Goal: Find specific page/section: Find specific page/section

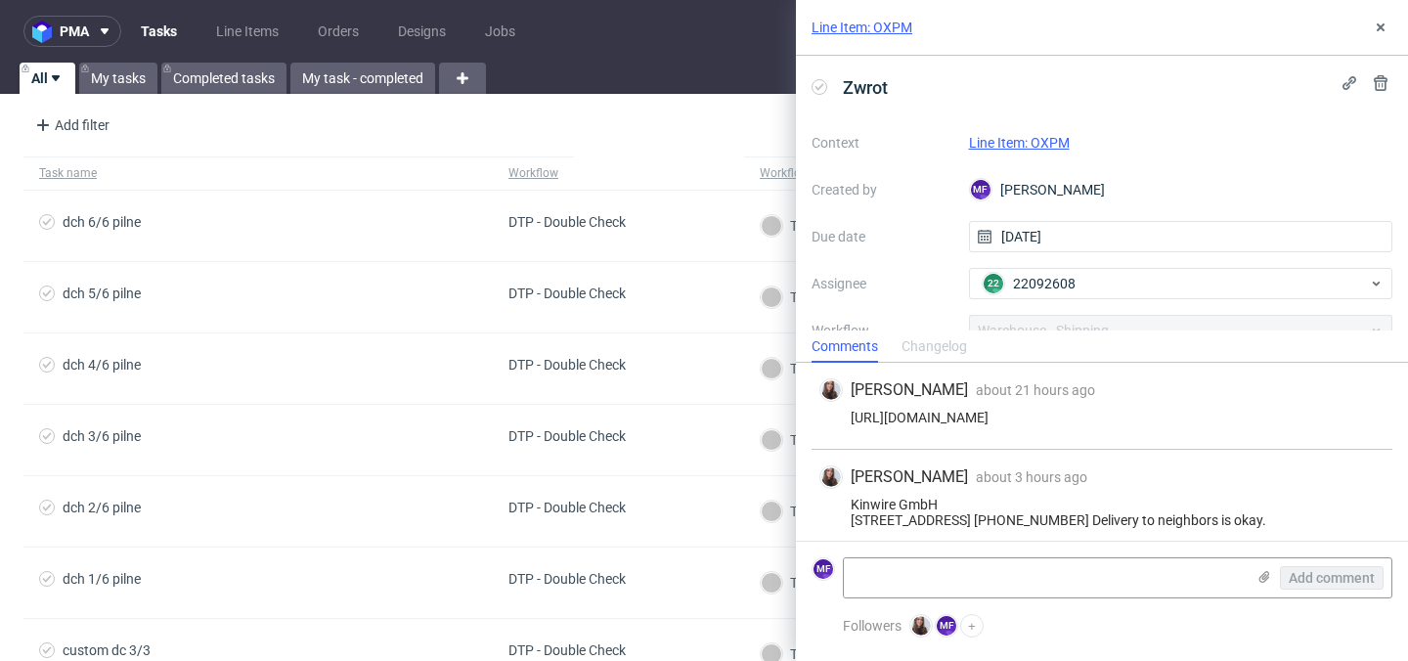
scroll to position [26, 0]
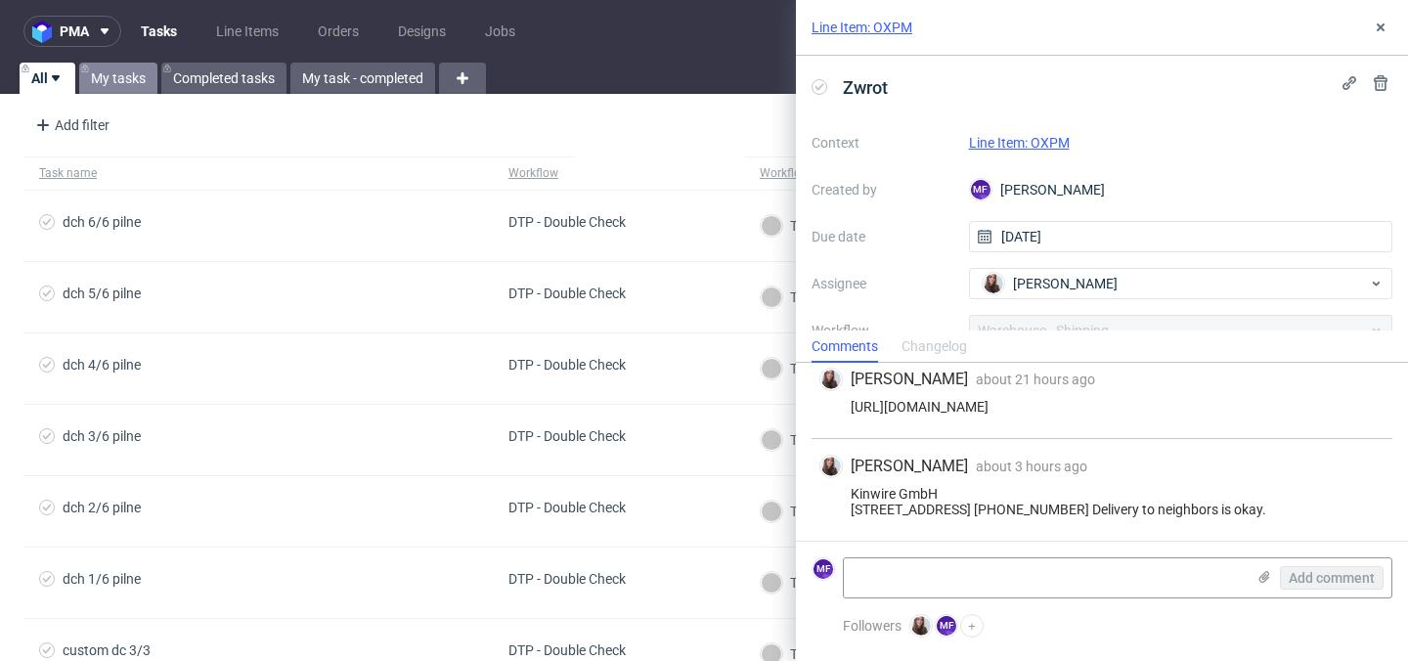
click at [119, 80] on link "My tasks" at bounding box center [118, 78] width 78 height 31
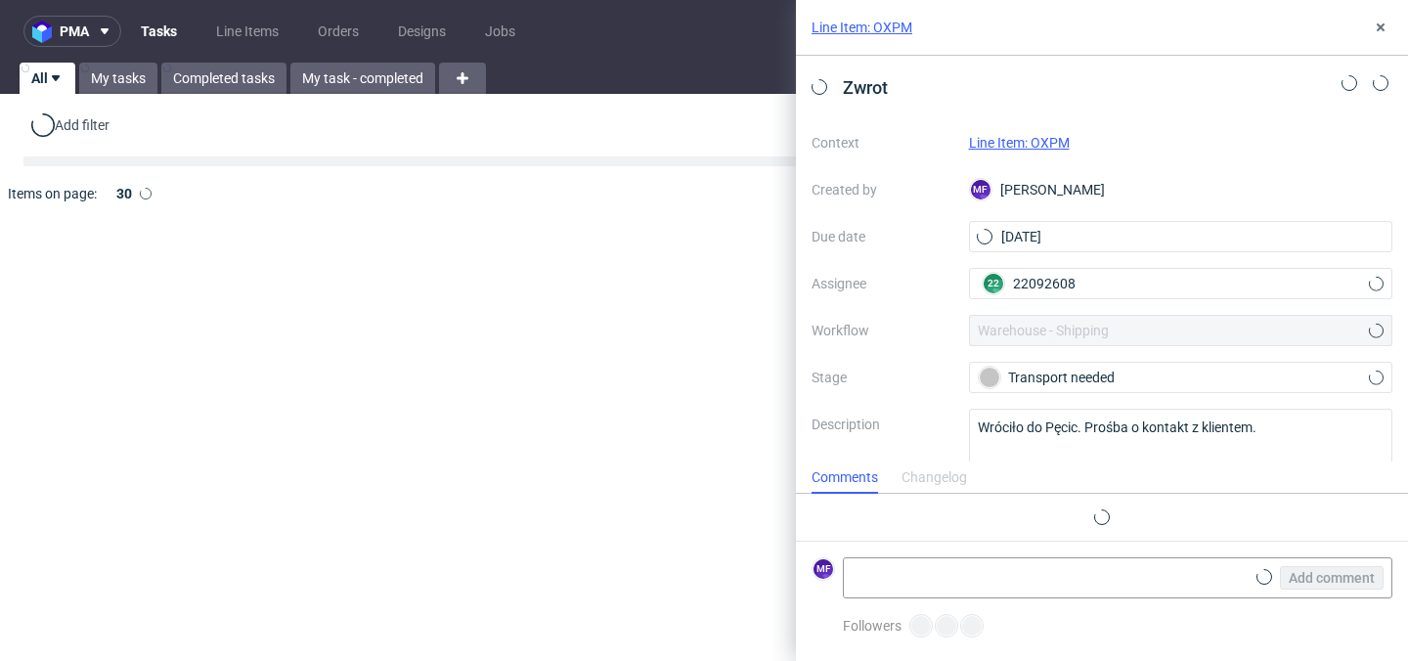
scroll to position [26, 0]
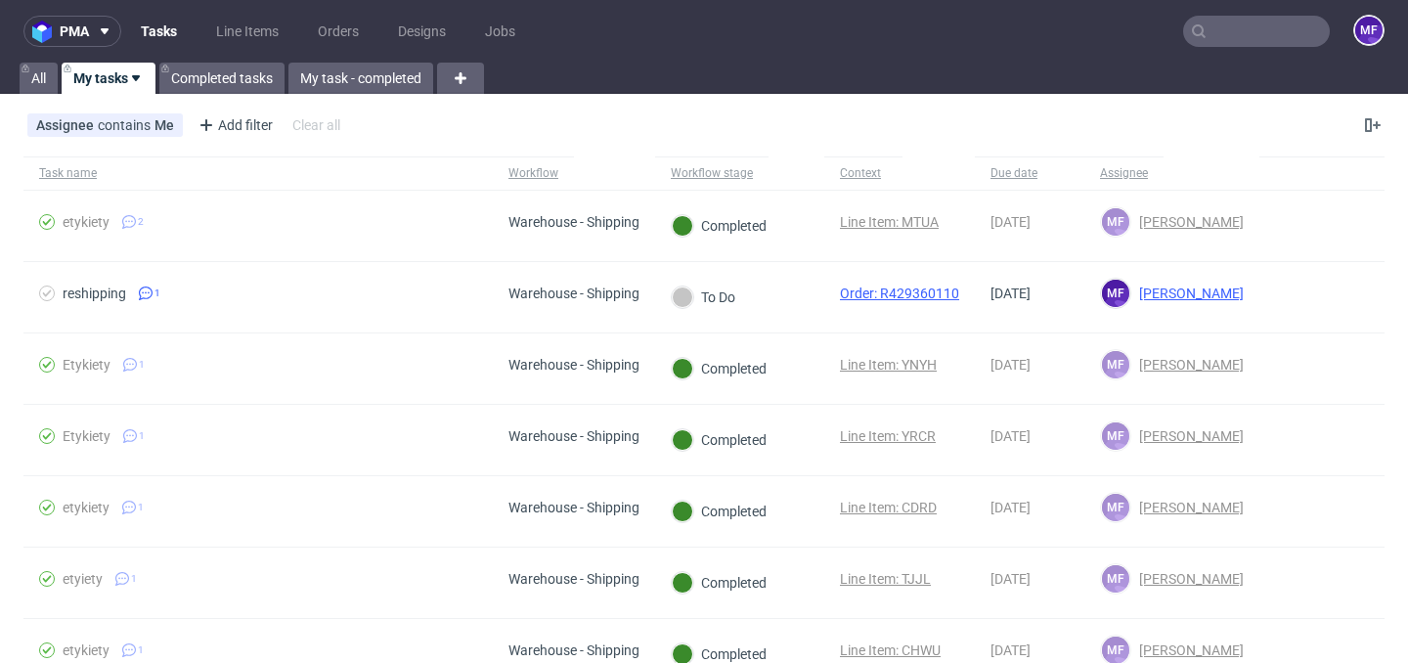
scroll to position [25, 0]
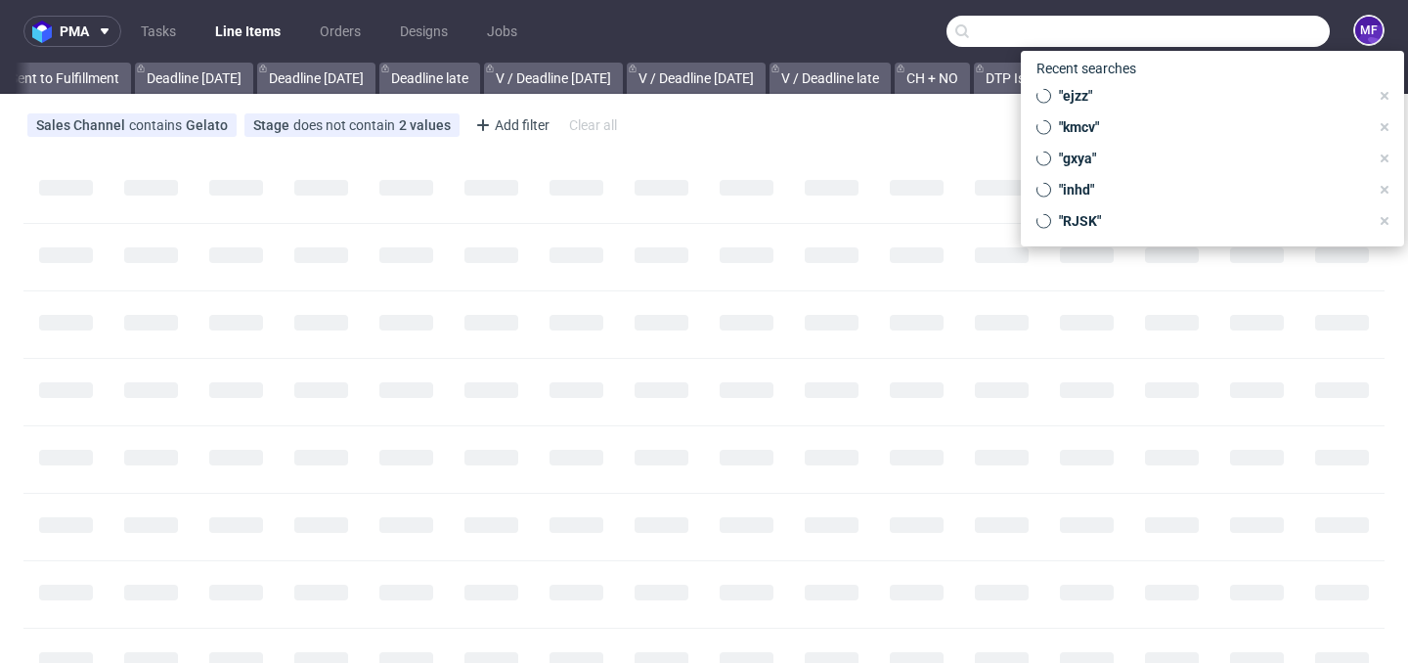
click at [1215, 29] on input "text" at bounding box center [1137, 31] width 383 height 31
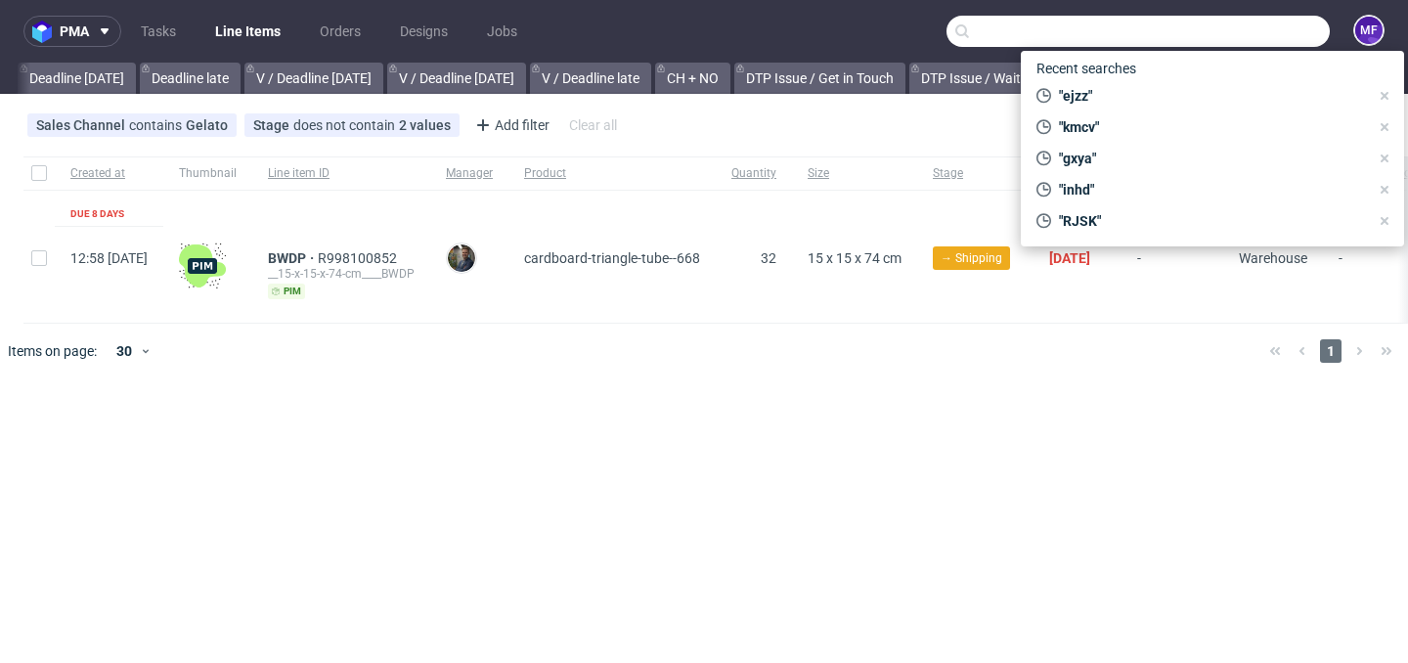
scroll to position [0, 2229]
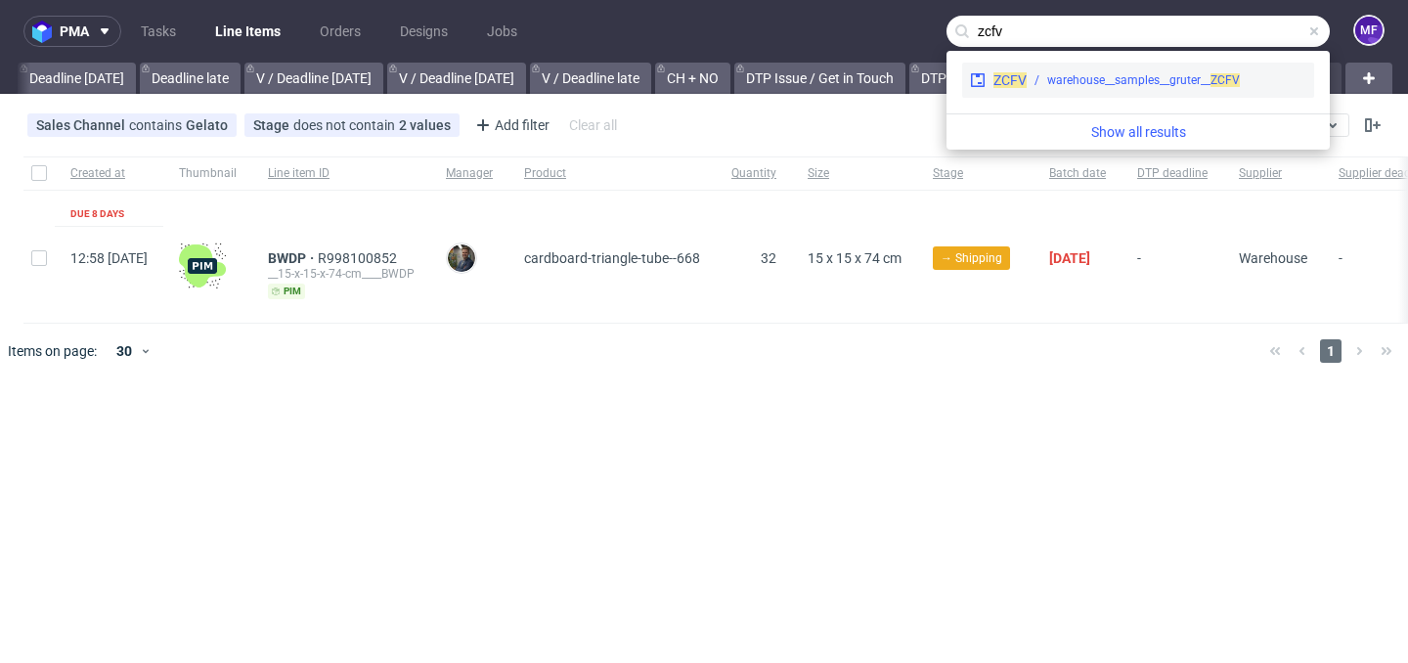
type input "zcfv"
click at [1154, 76] on div "warehouse__samples__gruter__ ZCFV" at bounding box center [1143, 80] width 193 height 18
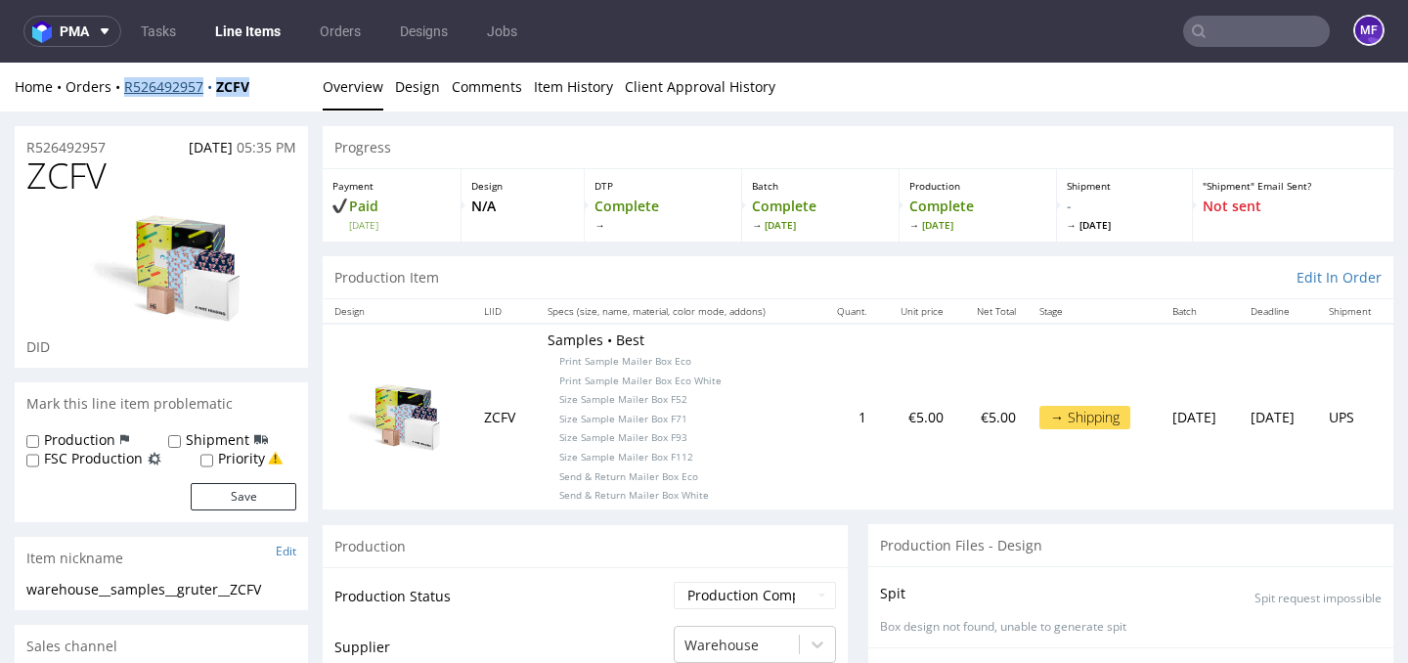
drag, startPoint x: 260, startPoint y: 87, endPoint x: 127, endPoint y: 92, distance: 133.0
click at [127, 92] on div "Home Orders R526492957 ZCFV" at bounding box center [161, 87] width 293 height 20
copy div "R526492957 ZCFV"
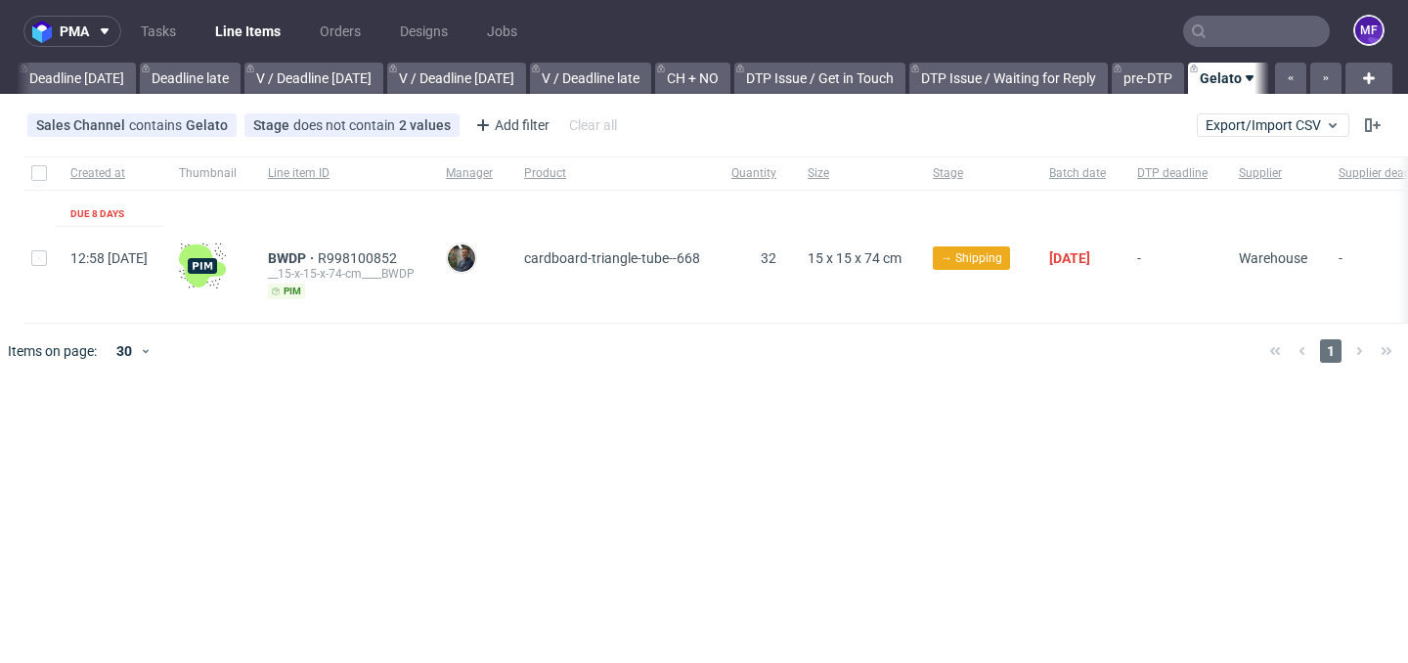
scroll to position [0, 2229]
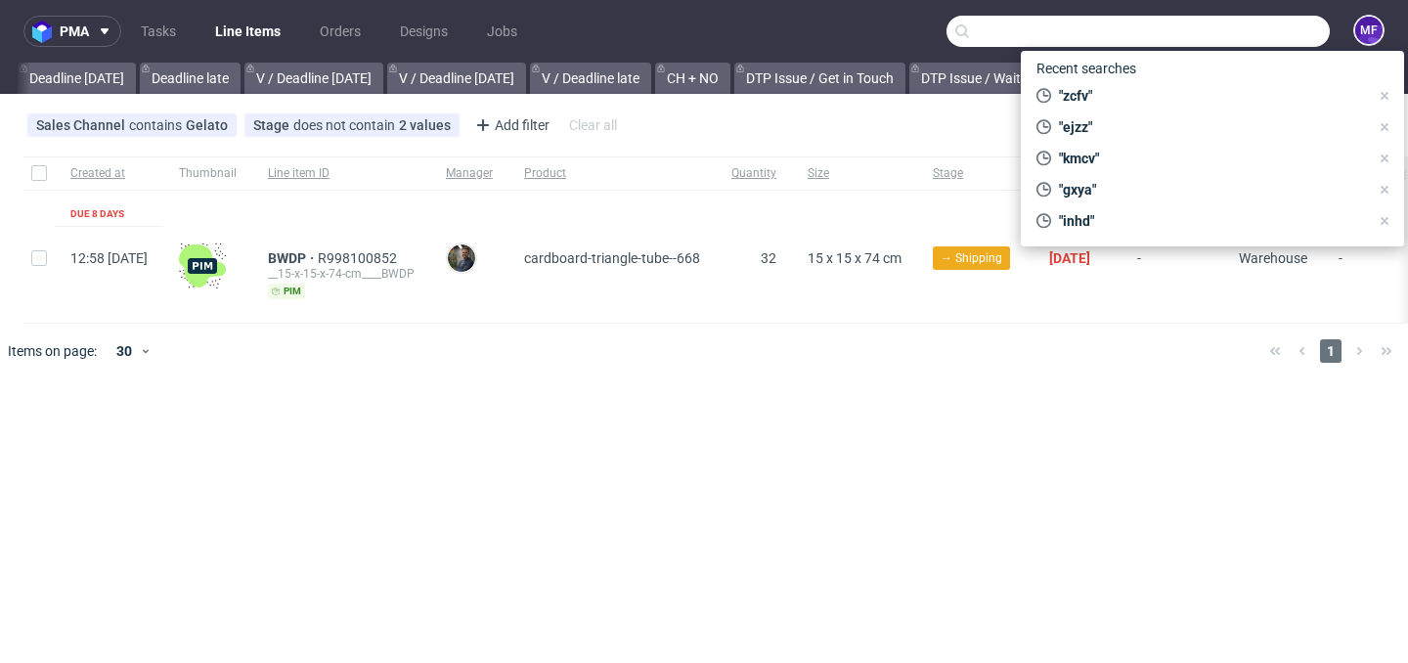
click at [1255, 40] on input "text" at bounding box center [1137, 31] width 383 height 31
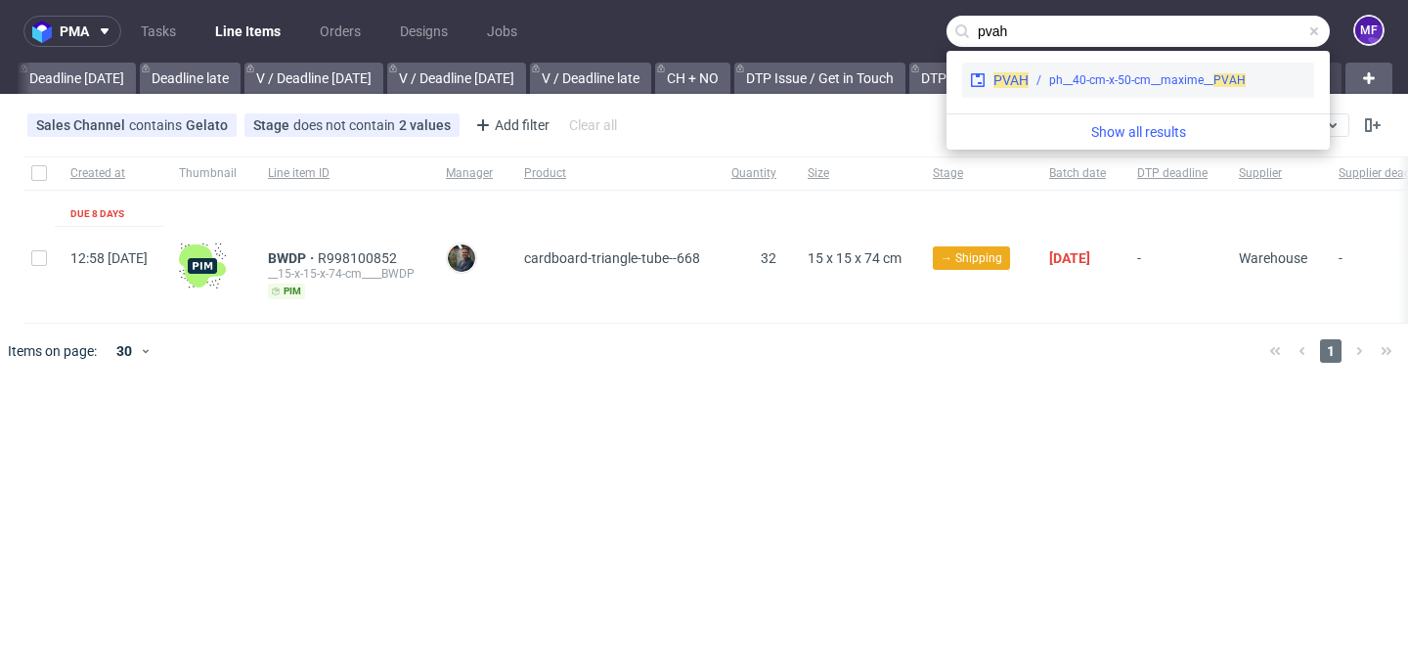
type input "pvah"
click at [1173, 73] on div "ph__40-cm-x-50-cm__maxime__ PVAH" at bounding box center [1147, 80] width 196 height 18
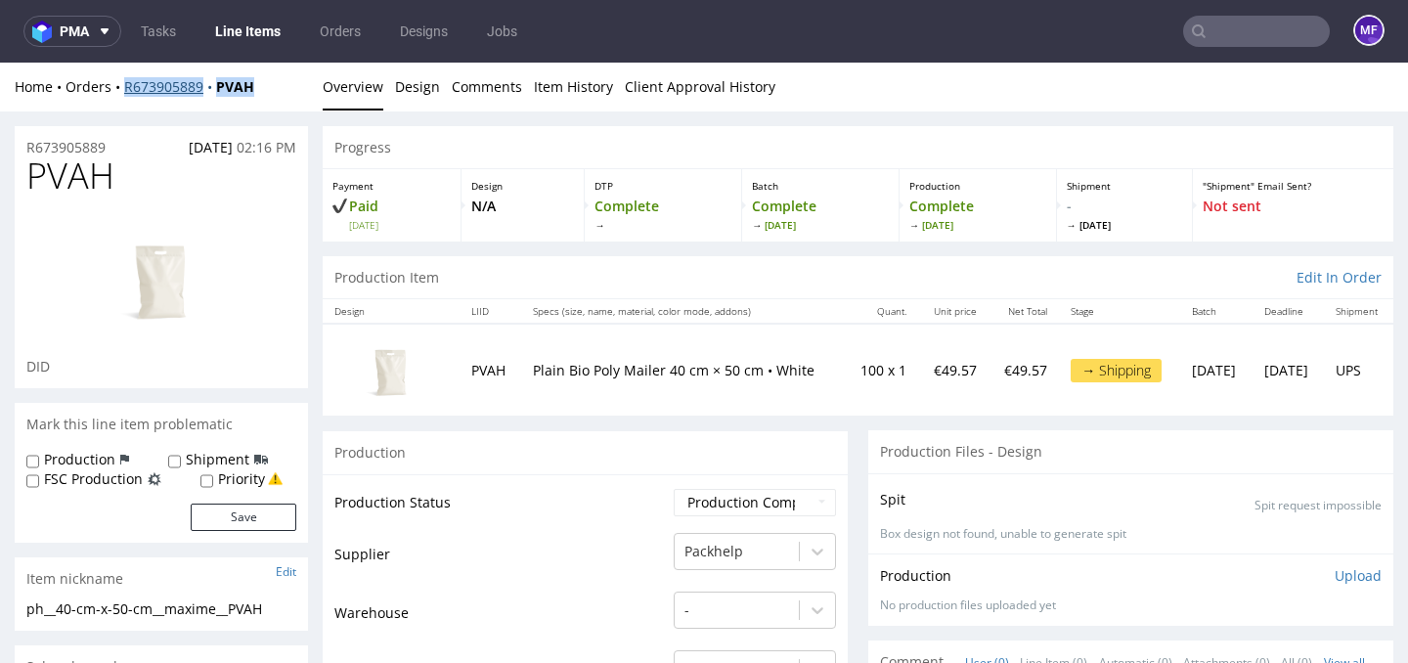
drag, startPoint x: 264, startPoint y: 87, endPoint x: 125, endPoint y: 90, distance: 138.8
click at [125, 90] on div "Home Orders R673905889 PVAH" at bounding box center [161, 87] width 293 height 20
click at [268, 86] on div "Home Orders R673905889 PVAH" at bounding box center [161, 87] width 293 height 20
drag, startPoint x: 268, startPoint y: 86, endPoint x: 125, endPoint y: 91, distance: 142.8
click at [125, 91] on div "Home Orders R673905889 PVAH" at bounding box center [161, 87] width 293 height 20
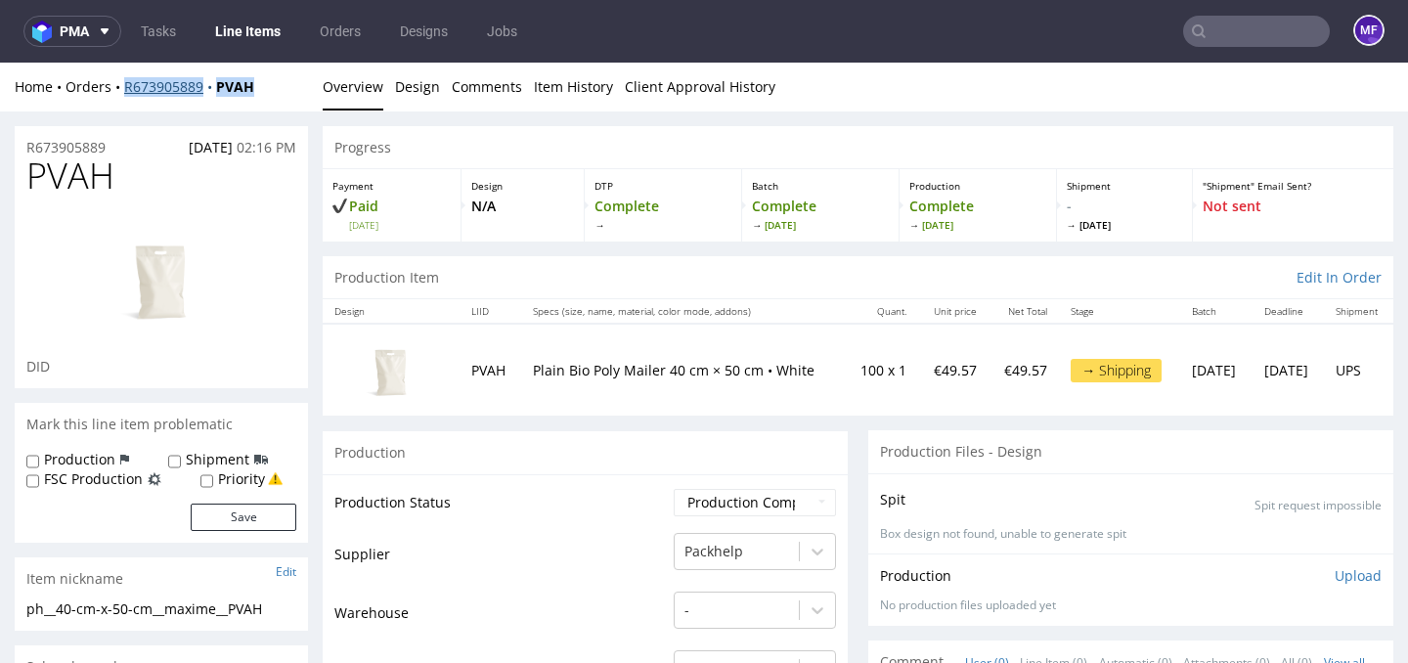
copy div "R673905889 PVAH"
click at [265, 95] on div "Home Orders R673905889 PVAH" at bounding box center [161, 87] width 293 height 20
drag, startPoint x: 265, startPoint y: 94, endPoint x: 124, endPoint y: 89, distance: 140.9
click at [124, 89] on div "Home Orders R673905889 PVAH" at bounding box center [161, 87] width 293 height 20
copy div "R673905889 PVAH"
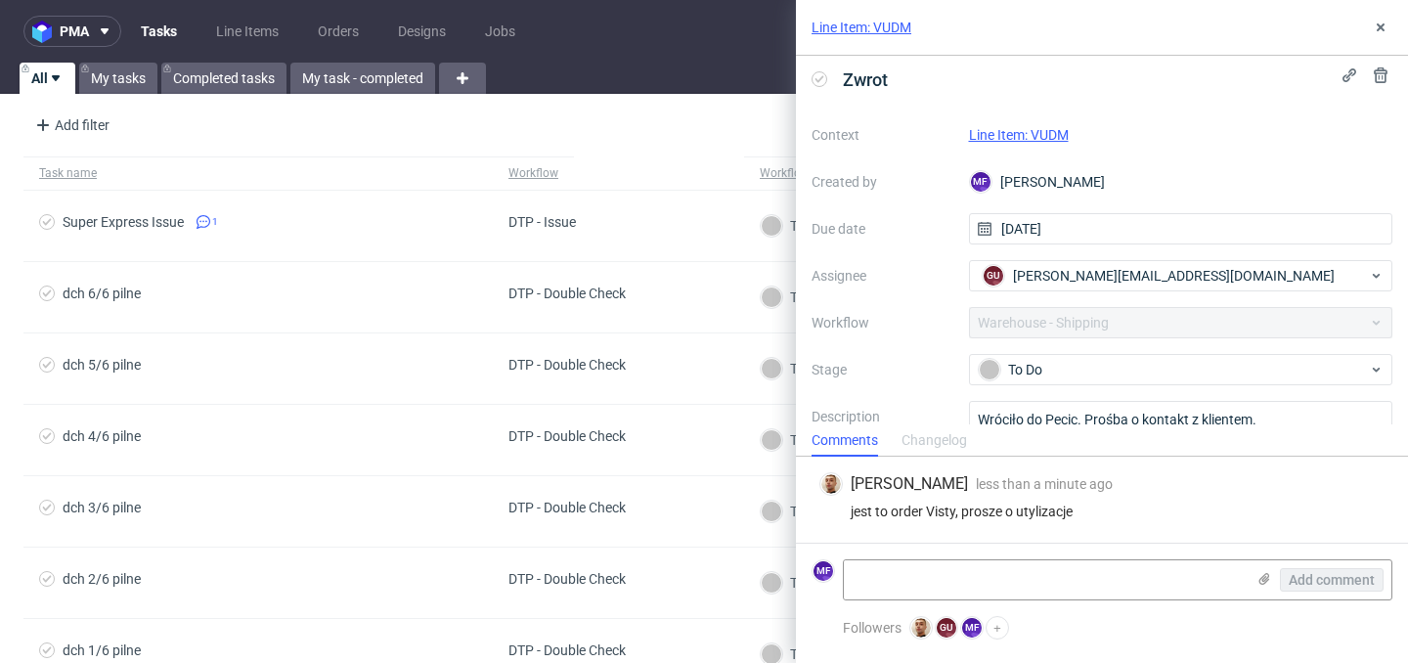
scroll to position [94, 0]
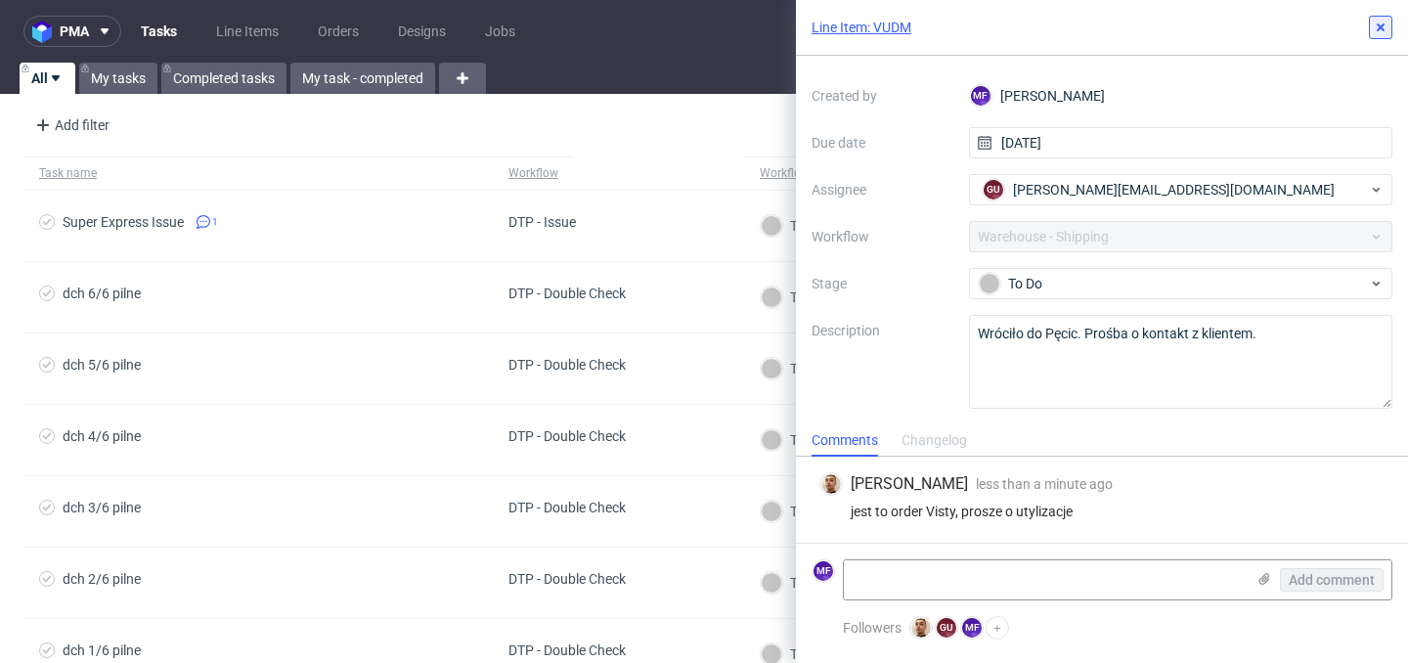
click at [1373, 34] on icon at bounding box center [1381, 28] width 16 height 16
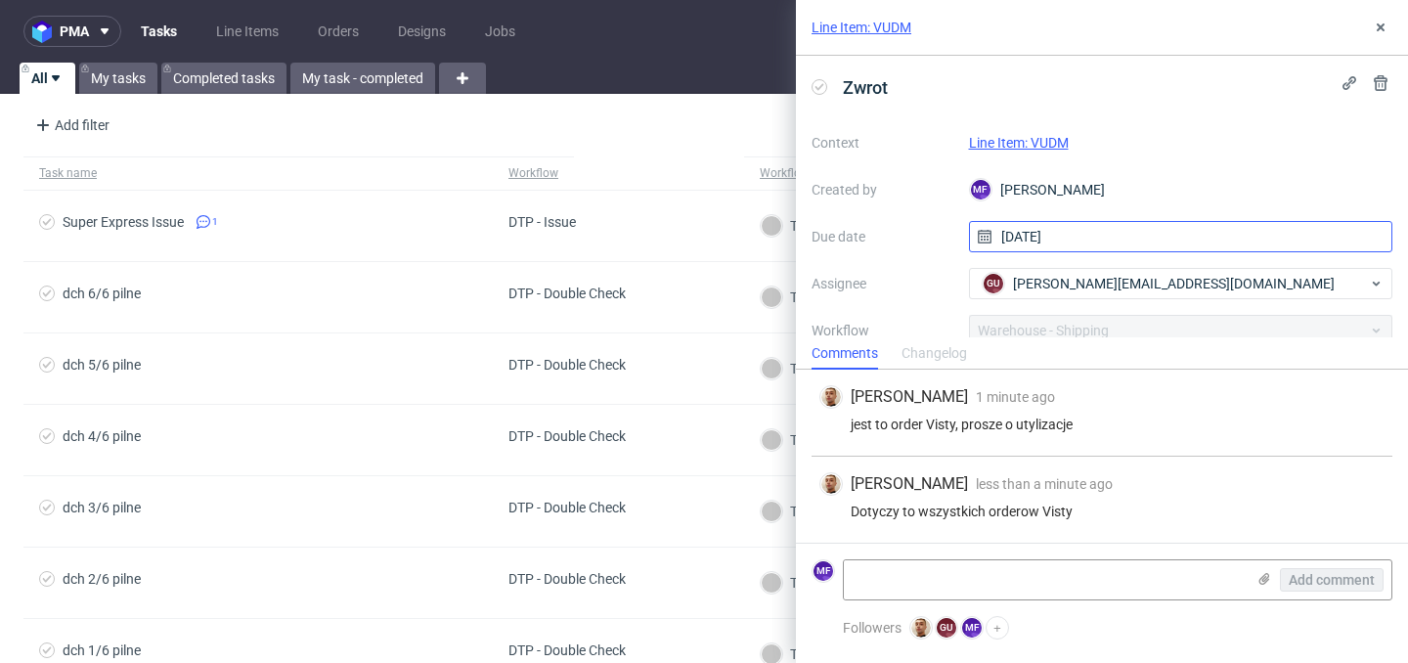
scroll to position [4, 0]
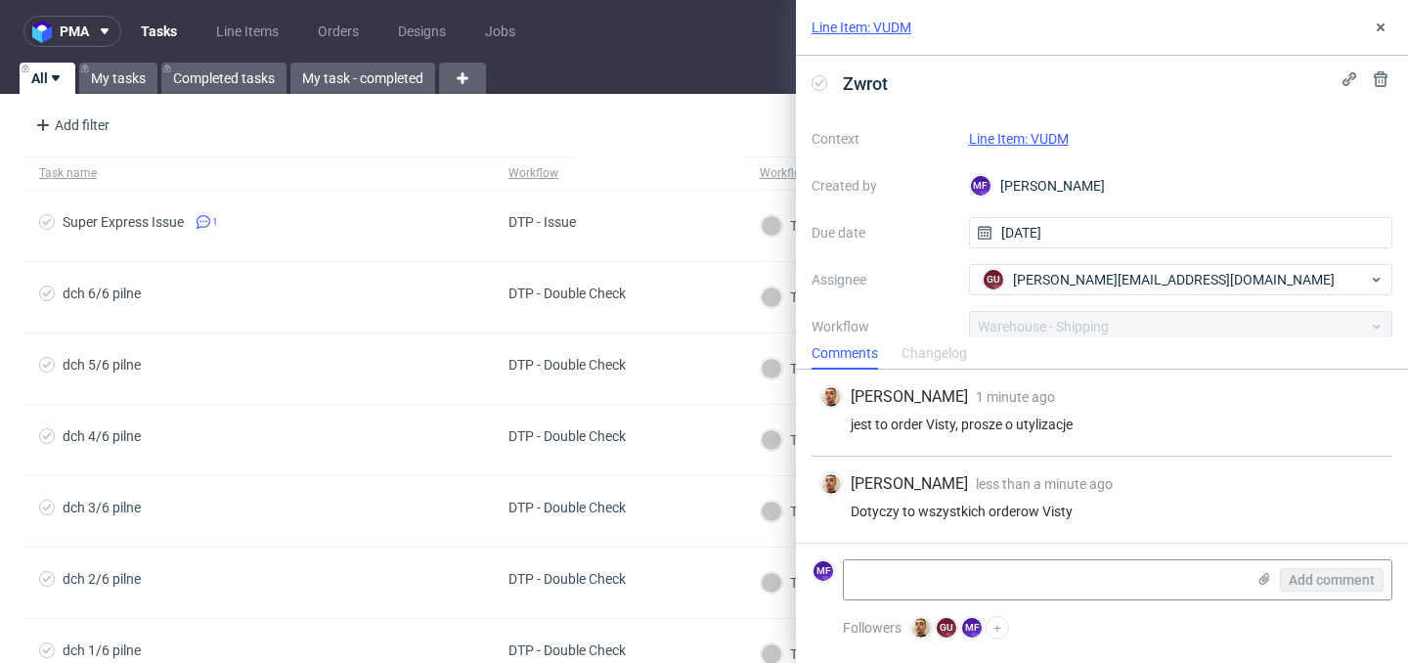
click at [1011, 138] on link "Line Item: VUDM" at bounding box center [1019, 139] width 100 height 16
